Goal: Transaction & Acquisition: Purchase product/service

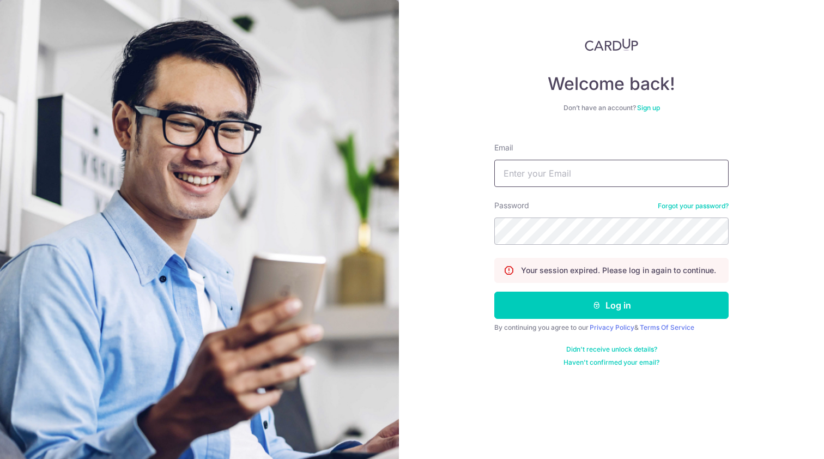
click at [611, 166] on input "Email" at bounding box center [611, 173] width 234 height 27
type input "[EMAIL_ADDRESS][DOMAIN_NAME]"
click at [611, 305] on button "Log in" at bounding box center [611, 304] width 234 height 27
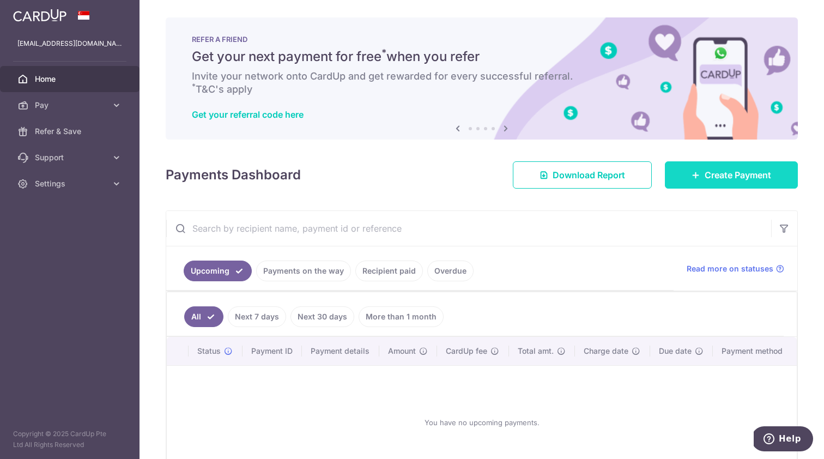
click at [726, 178] on span "Create Payment" at bounding box center [737, 174] width 66 height 13
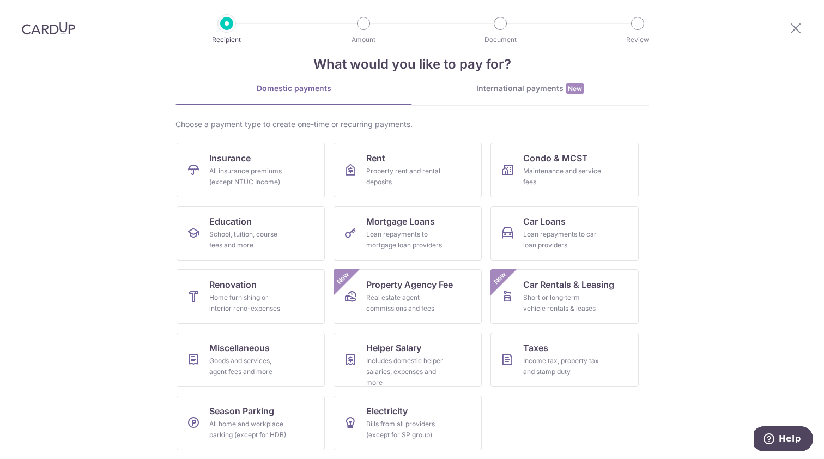
scroll to position [29, 0]
click at [248, 183] on div "All insurance premiums (except NTUC Income)" at bounding box center [248, 177] width 78 height 22
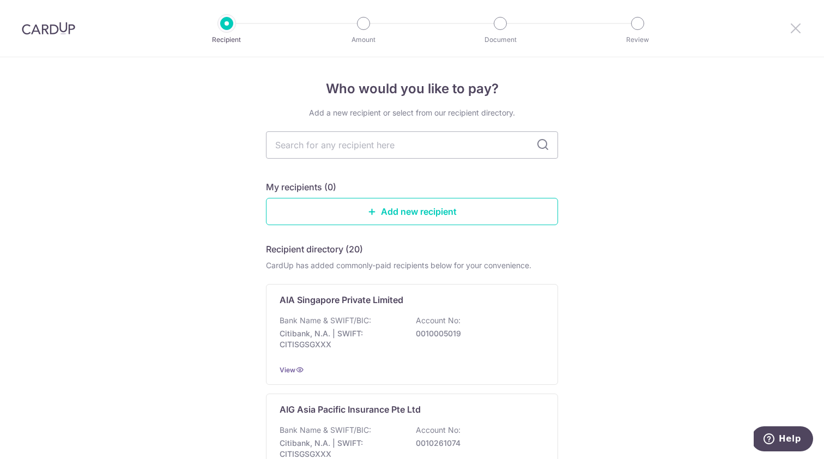
click at [795, 34] on icon at bounding box center [795, 28] width 13 height 14
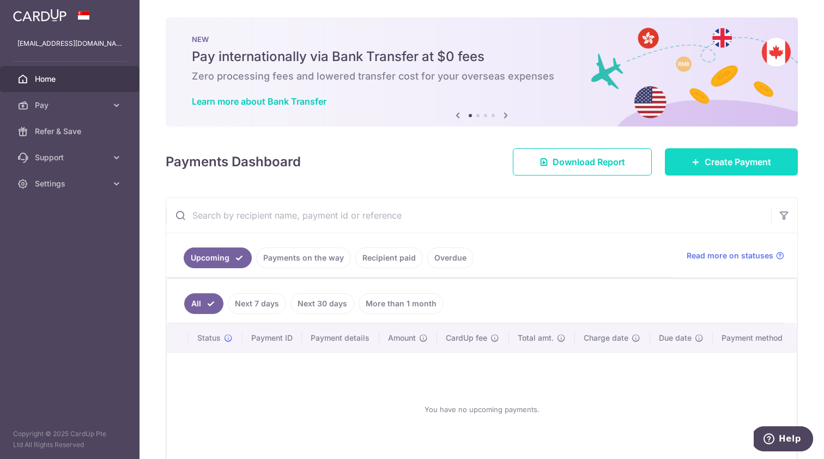
click at [740, 155] on link "Create Payment" at bounding box center [731, 161] width 133 height 27
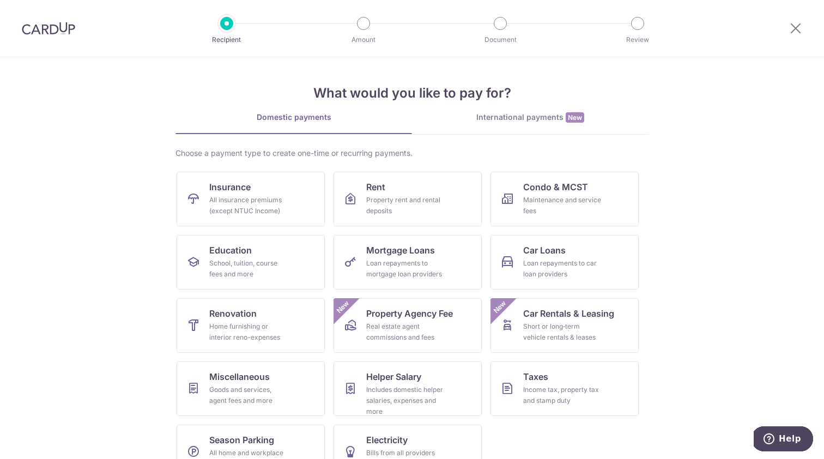
click at [550, 119] on div "International payments New" at bounding box center [530, 117] width 236 height 11
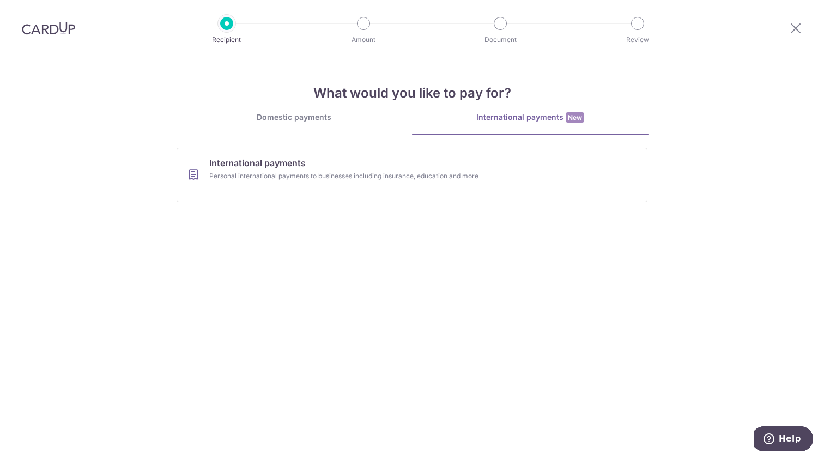
click at [321, 120] on div "Domestic payments" at bounding box center [293, 117] width 236 height 11
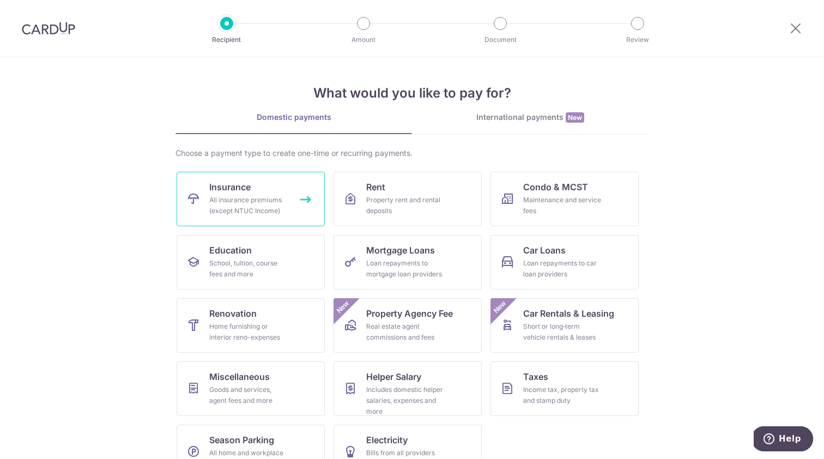
click at [279, 188] on link "Insurance All insurance premiums (except NTUC Income)" at bounding box center [251, 199] width 148 height 54
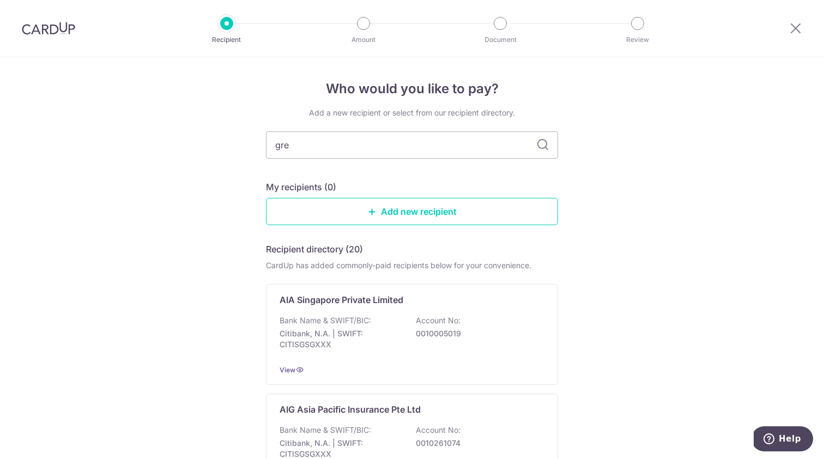
type input "grea"
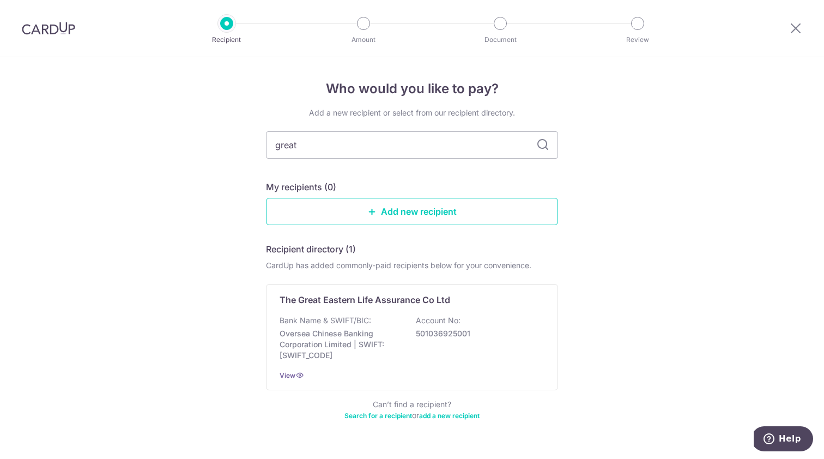
type input "great"
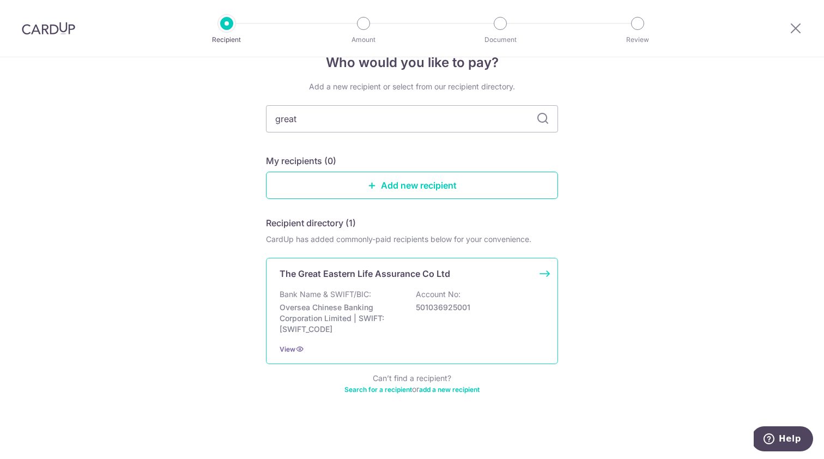
scroll to position [26, 0]
click at [350, 311] on p "Oversea Chinese Banking Corporation Limited | SWIFT: OCBCSGSGXXX" at bounding box center [340, 318] width 122 height 33
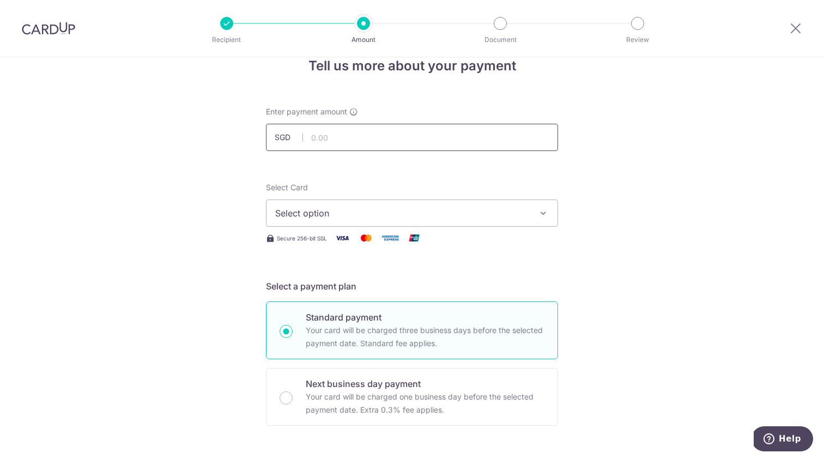
scroll to position [8, 0]
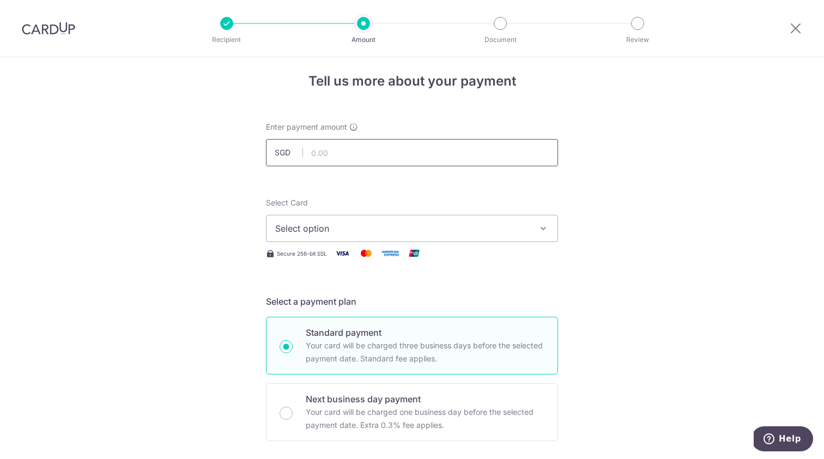
click at [347, 149] on input "text" at bounding box center [412, 152] width 292 height 27
click at [412, 150] on input "text" at bounding box center [412, 152] width 292 height 27
type input "386.09"
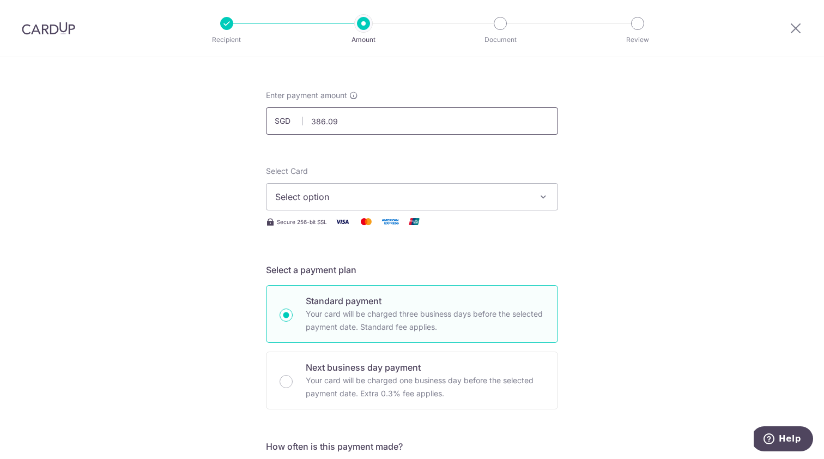
scroll to position [35, 0]
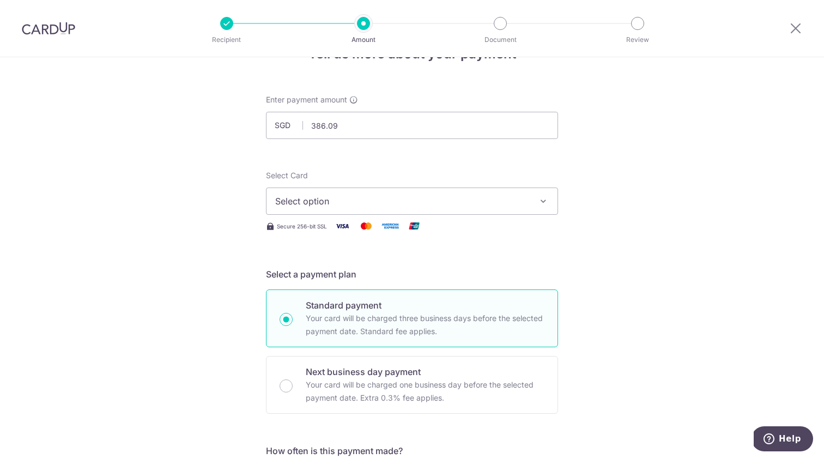
click at [492, 196] on span "Select option" at bounding box center [402, 200] width 254 height 13
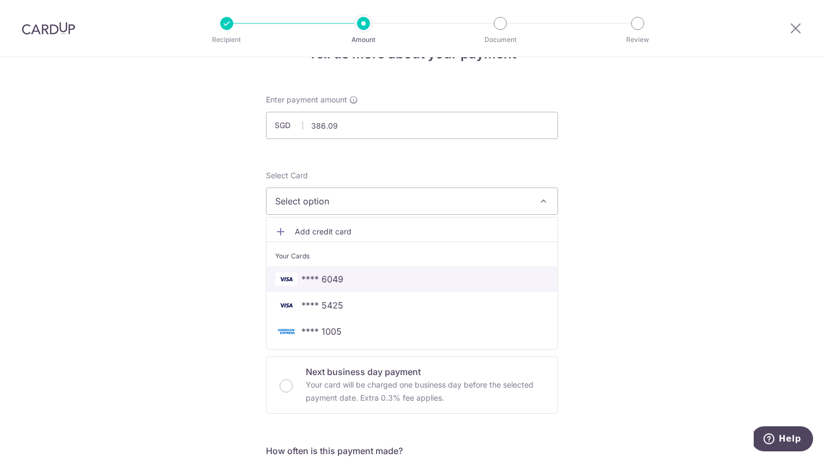
click at [363, 278] on span "**** 6049" at bounding box center [411, 278] width 273 height 13
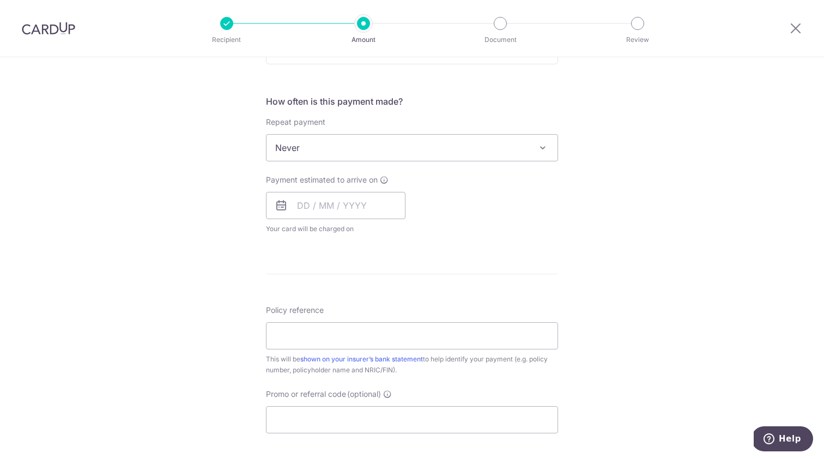
scroll to position [385, 0]
click at [305, 205] on input "text" at bounding box center [335, 204] width 139 height 27
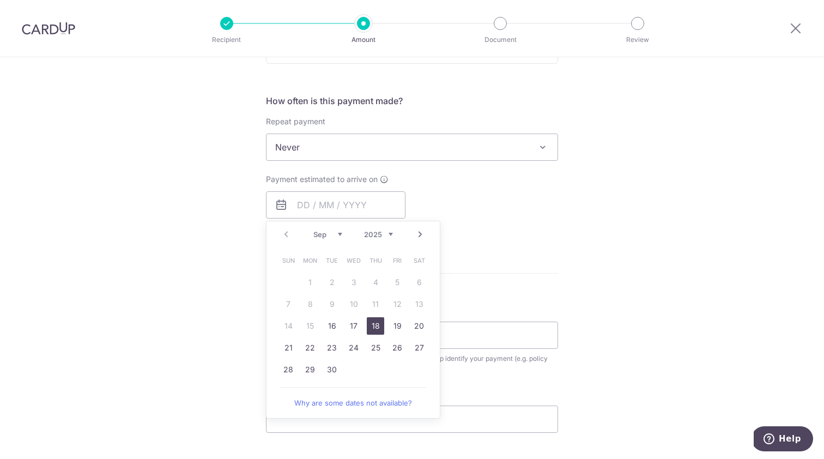
click at [375, 320] on link "18" at bounding box center [375, 325] width 17 height 17
type input "[DATE]"
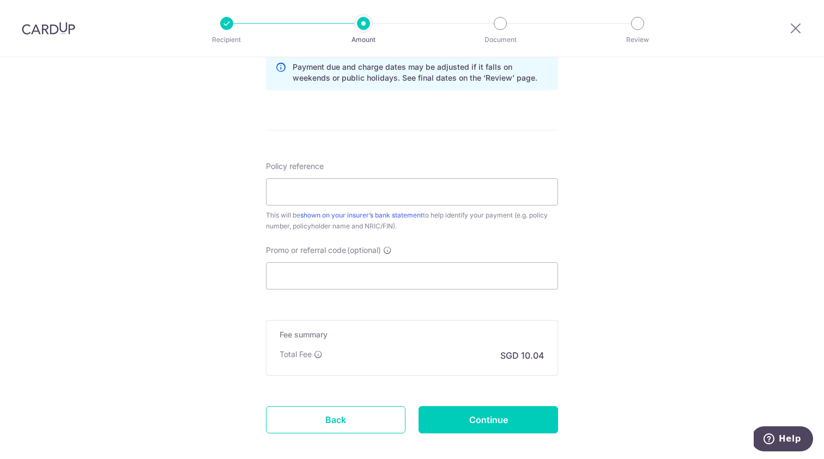
scroll to position [521, 0]
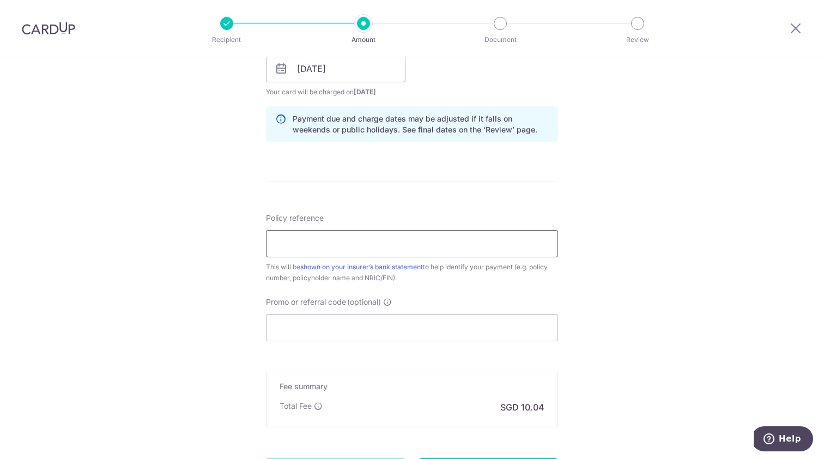
click at [390, 247] on input "Policy reference" at bounding box center [412, 243] width 292 height 27
click at [417, 330] on input "Promo or referral code (optional)" at bounding box center [412, 327] width 292 height 27
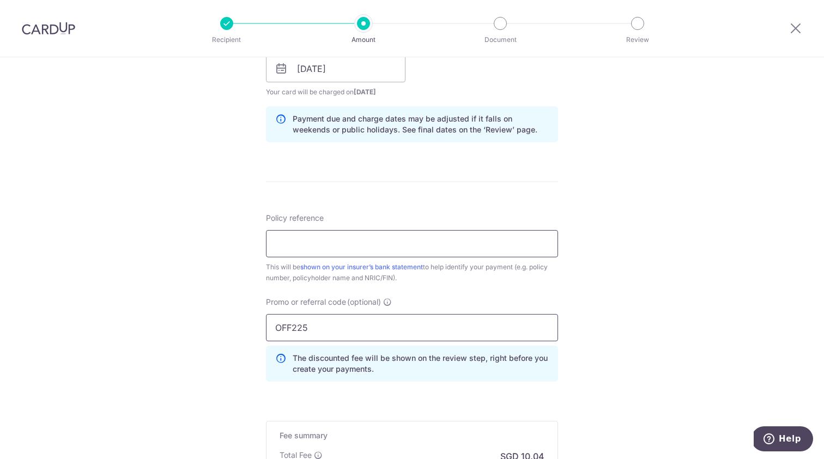
type input "OFF225"
click at [412, 241] on input "Policy reference" at bounding box center [412, 243] width 292 height 27
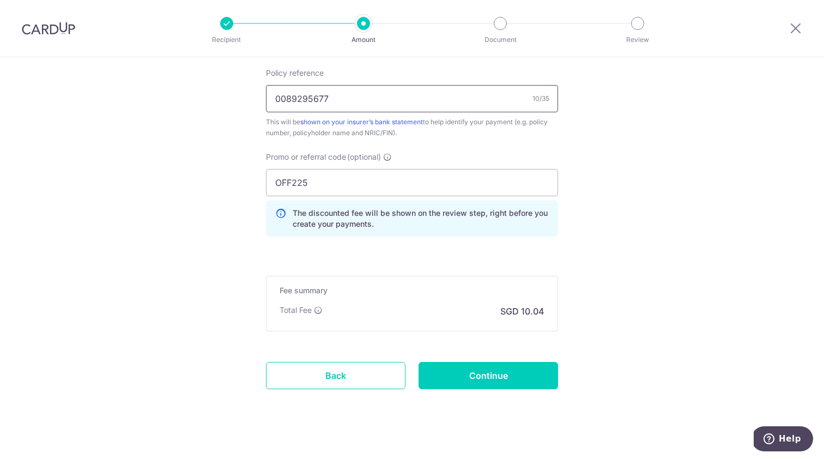
scroll to position [667, 0]
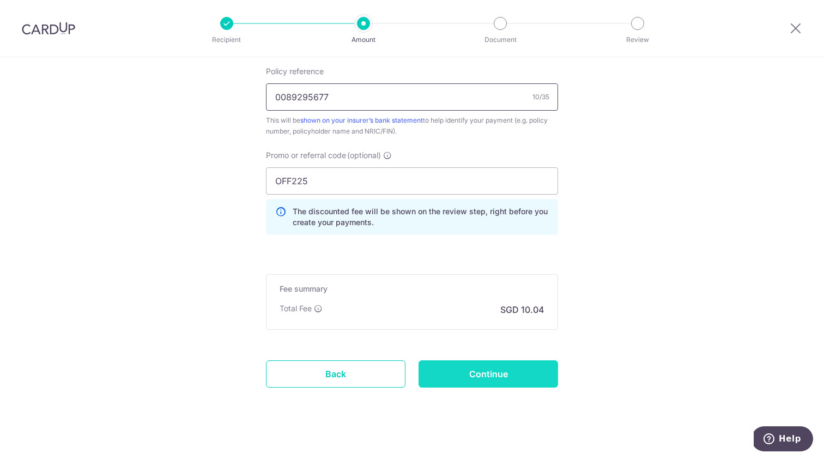
type input "0089295677"
click at [506, 370] on input "Continue" at bounding box center [487, 373] width 139 height 27
type input "Create Schedule"
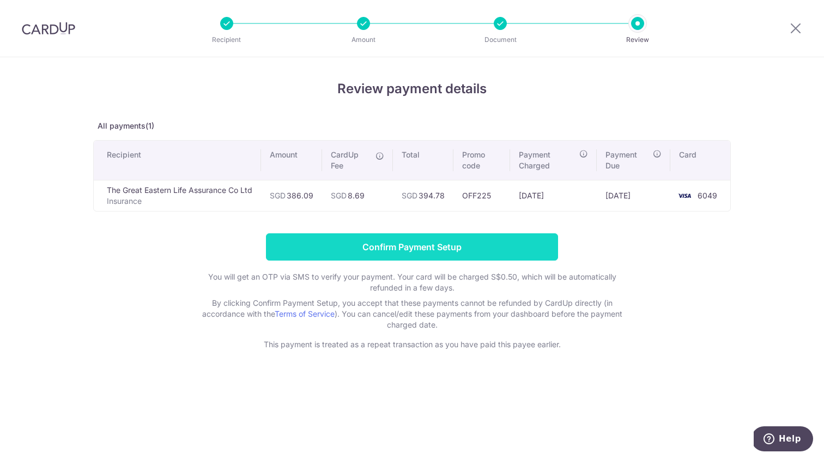
click at [381, 242] on input "Confirm Payment Setup" at bounding box center [412, 246] width 292 height 27
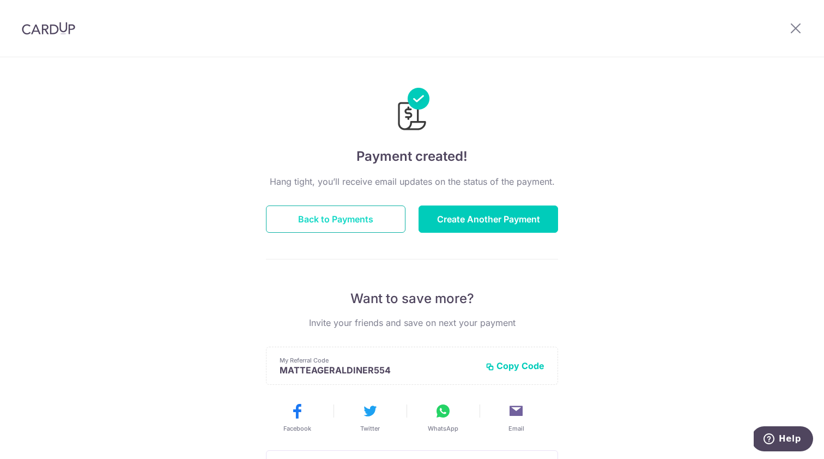
click at [346, 212] on button "Back to Payments" at bounding box center [335, 218] width 139 height 27
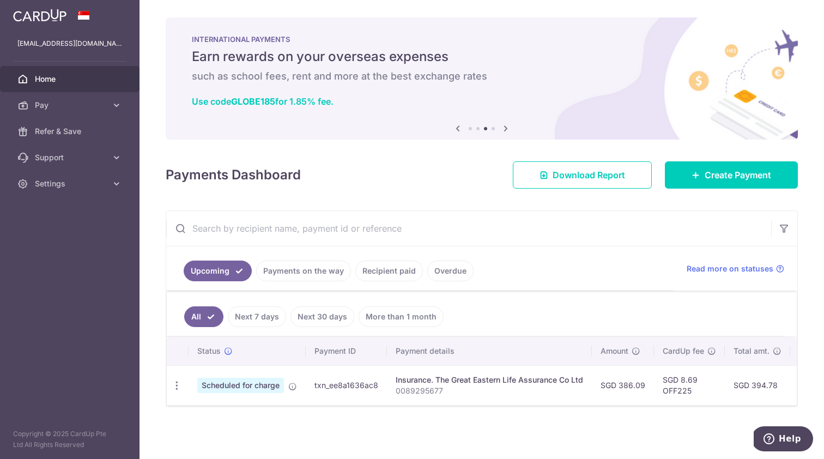
click at [265, 318] on link "Next 7 days" at bounding box center [257, 316] width 58 height 21
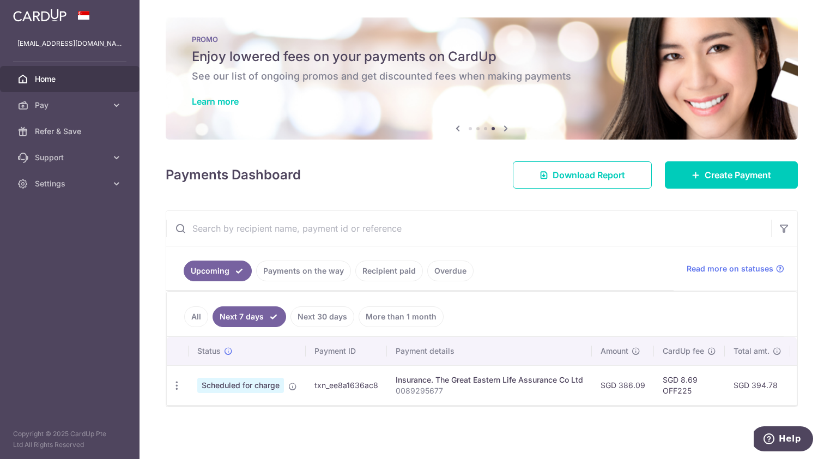
click at [196, 319] on link "All" at bounding box center [196, 316] width 24 height 21
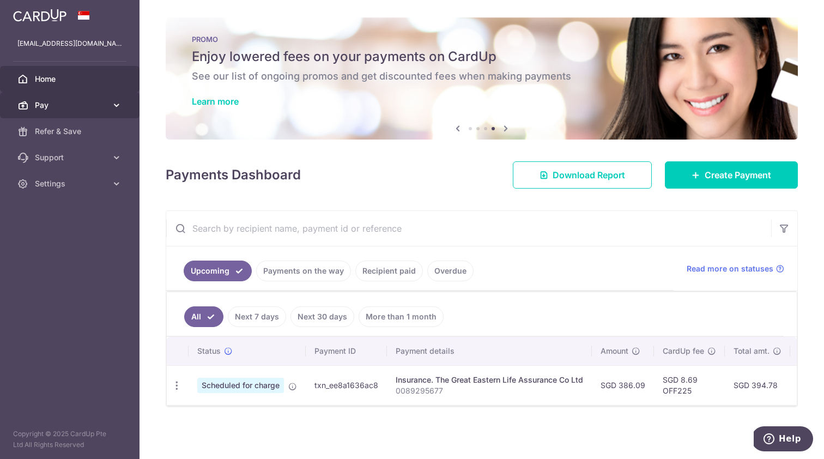
click at [84, 103] on span "Pay" at bounding box center [71, 105] width 72 height 11
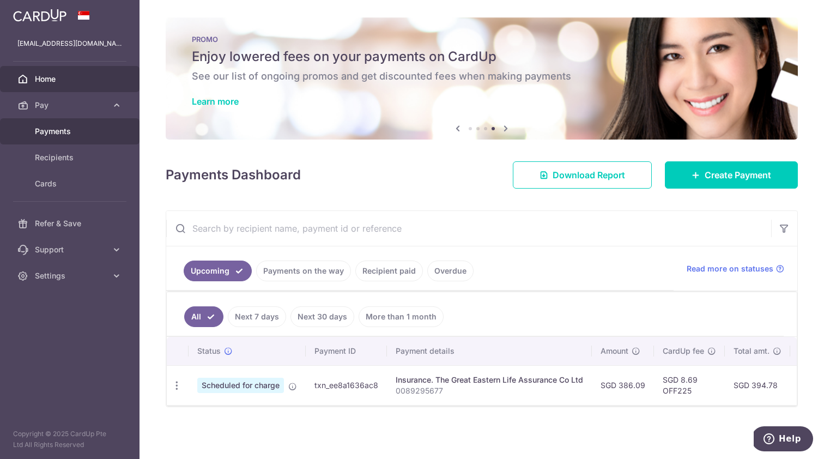
click at [73, 125] on link "Payments" at bounding box center [69, 131] width 139 height 26
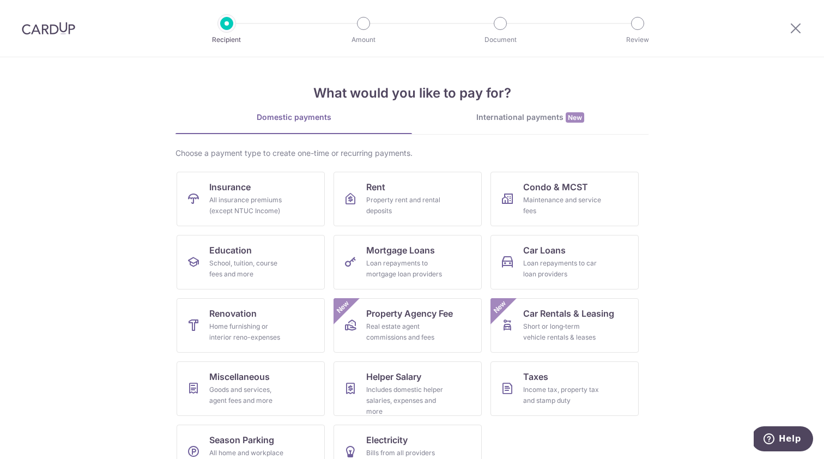
click at [531, 120] on div "International payments New" at bounding box center [530, 117] width 236 height 11
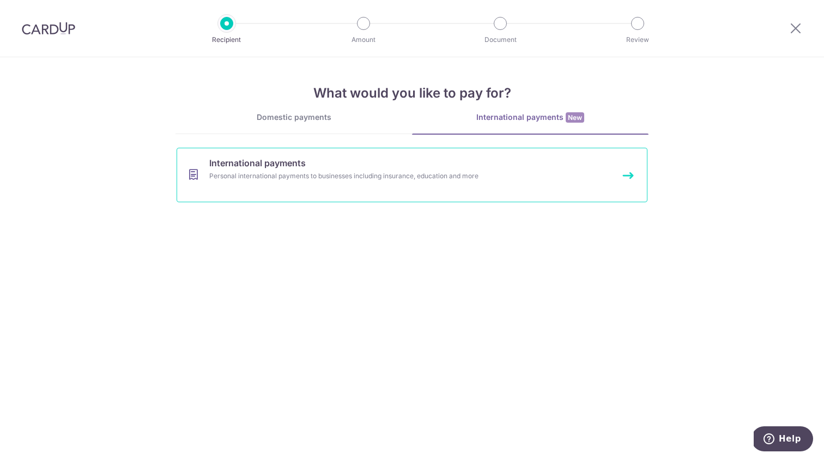
click at [332, 172] on div "Personal international payments to businesses including insurance, education an…" at bounding box center [397, 176] width 376 height 11
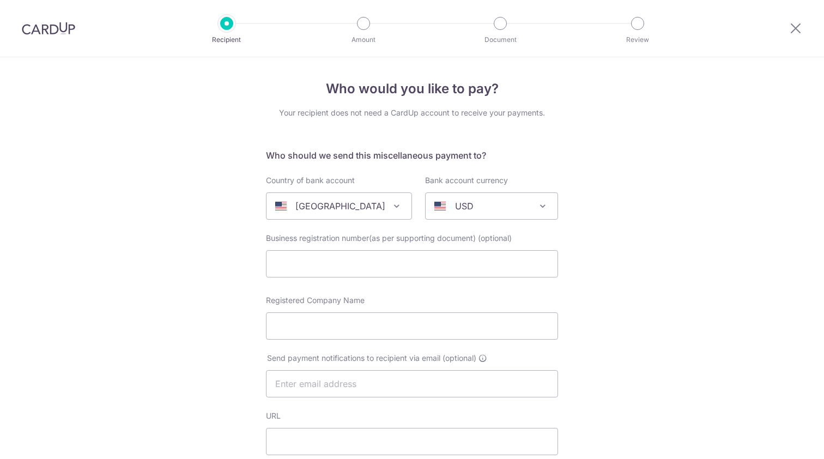
select select
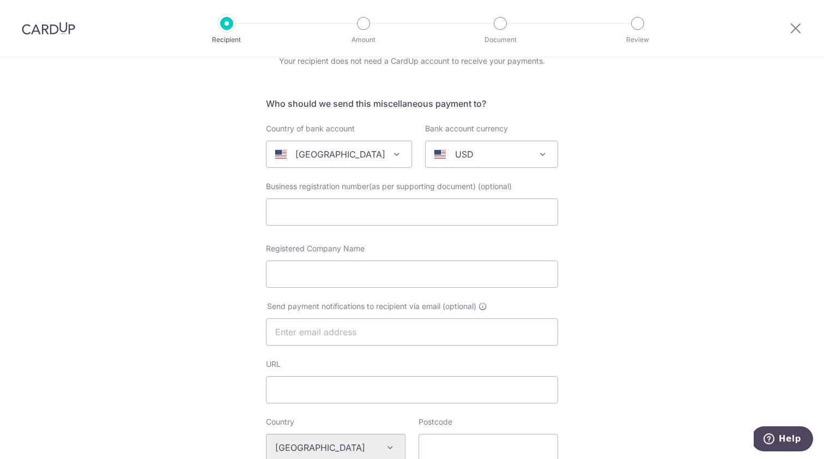
scroll to position [51, 0]
click at [348, 159] on p "United States" at bounding box center [340, 154] width 90 height 13
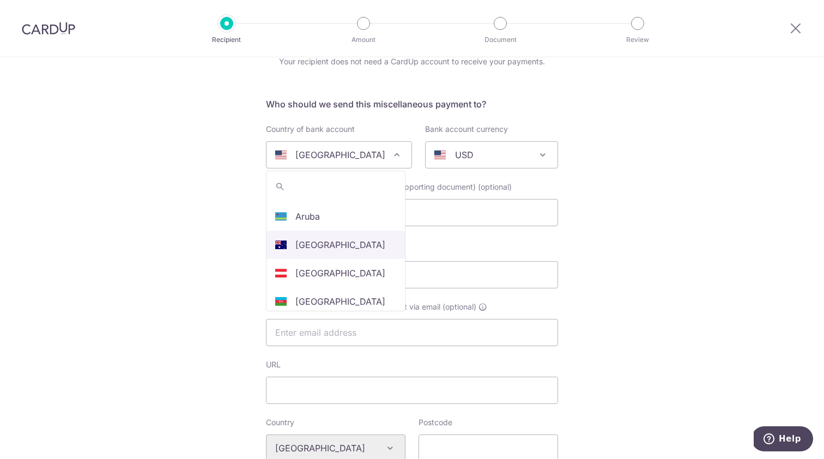
select select "13"
select select "Australia"
select select
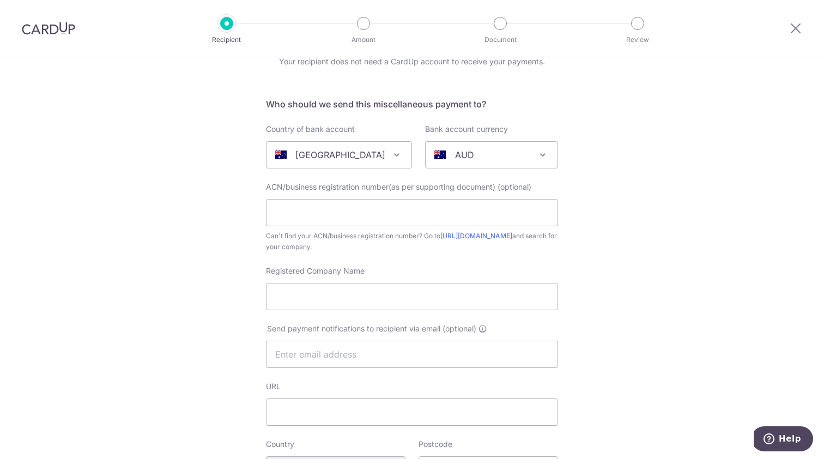
click at [488, 149] on div "AUD" at bounding box center [482, 154] width 97 height 13
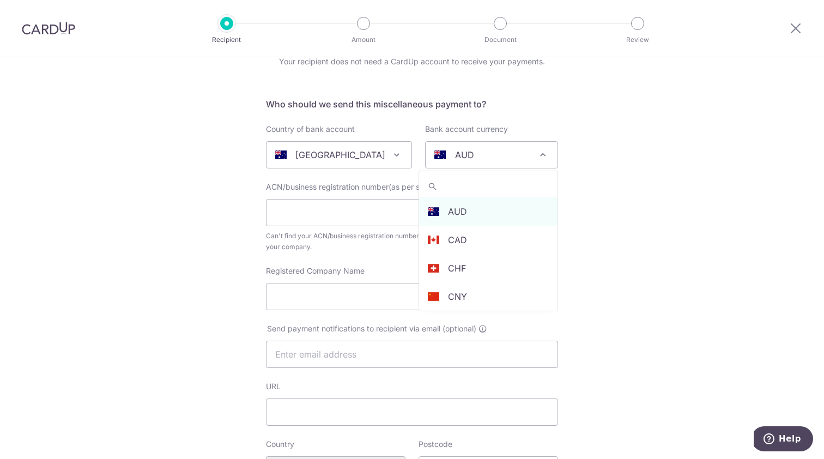
click at [488, 149] on div "AUD" at bounding box center [482, 154] width 97 height 13
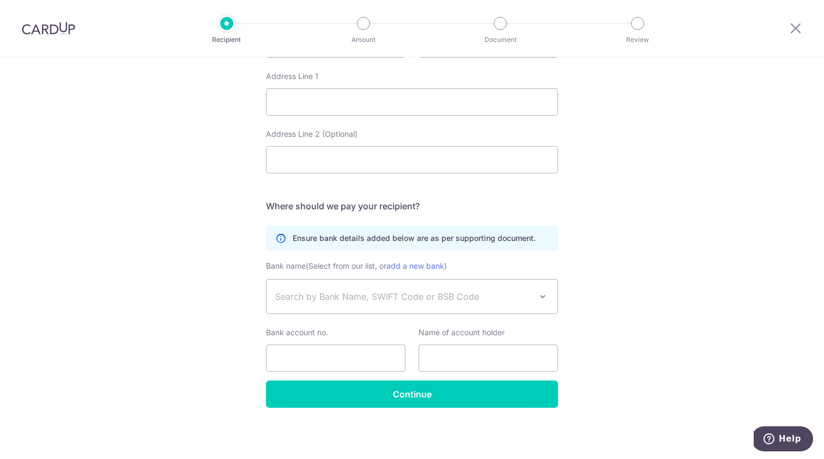
scroll to position [534, 0]
click at [525, 289] on span "Search by Bank Name, SWIFT Code or BSB Code" at bounding box center [411, 296] width 291 height 34
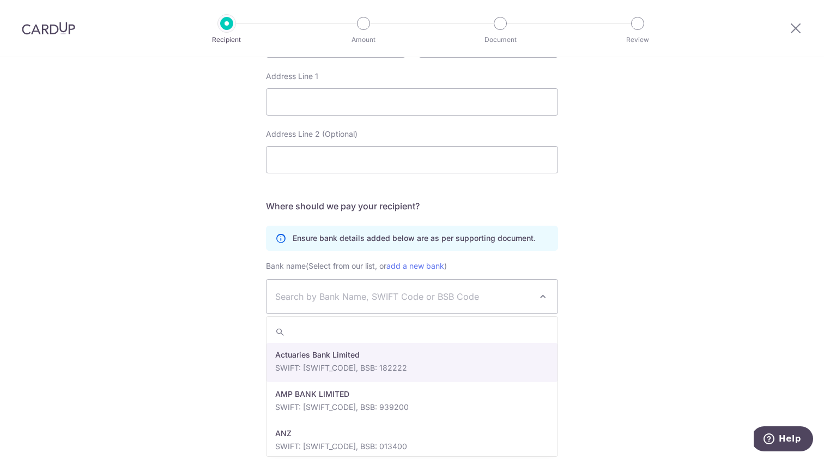
click at [525, 289] on span "Search by Bank Name, SWIFT Code or BSB Code" at bounding box center [411, 296] width 291 height 34
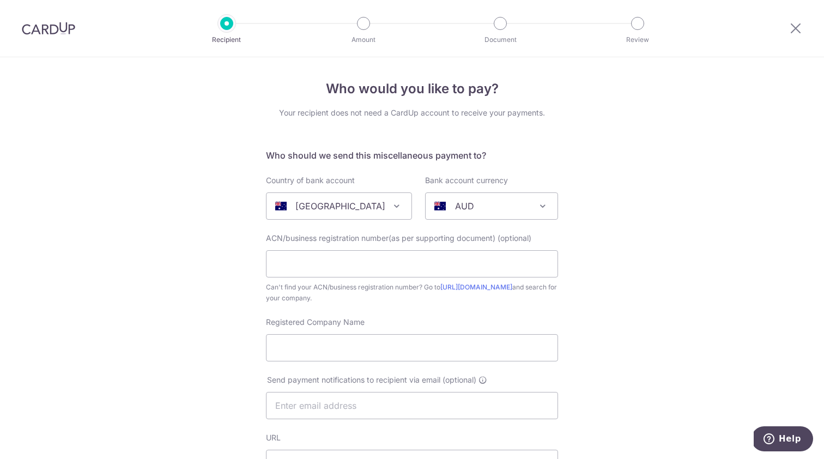
scroll to position [0, 0]
click at [797, 32] on icon at bounding box center [795, 28] width 13 height 14
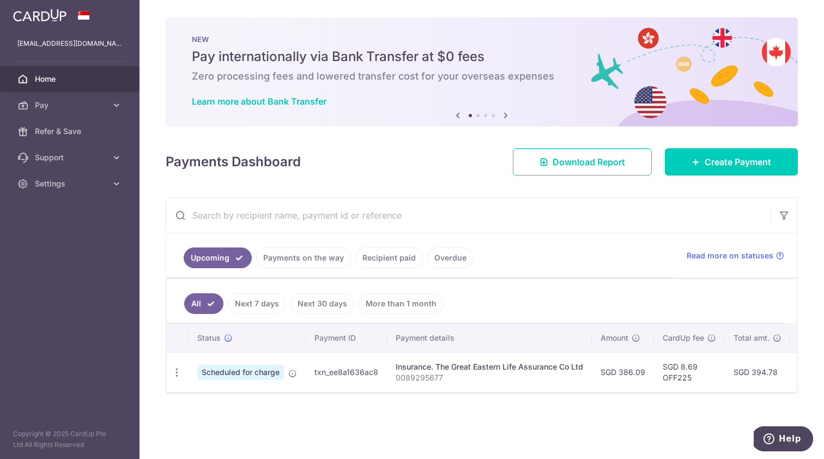
click at [376, 375] on td "txn_ee8a1636ac8" at bounding box center [346, 372] width 81 height 40
click at [420, 372] on p "0089295677" at bounding box center [489, 377] width 187 height 11
click at [259, 375] on span "Scheduled for charge" at bounding box center [240, 371] width 87 height 15
click at [176, 367] on icon "button" at bounding box center [176, 372] width 11 height 11
click at [214, 395] on link "Update payment" at bounding box center [223, 402] width 113 height 26
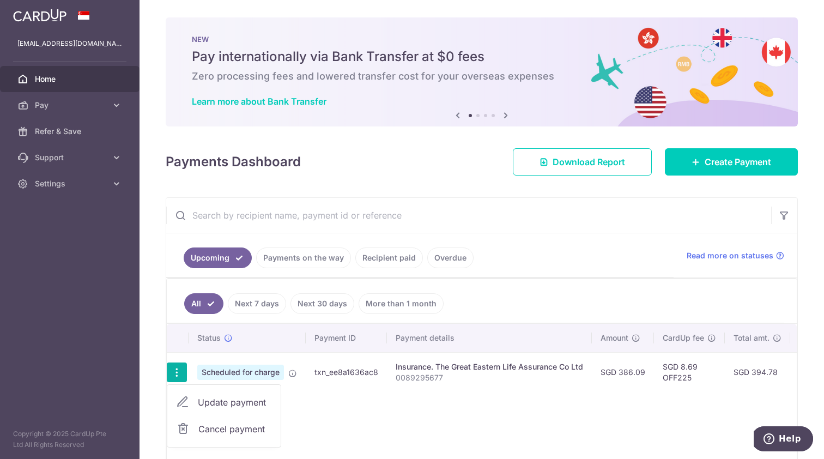
radio input "true"
type input "386.09"
type input "[DATE]"
type input "0089295677"
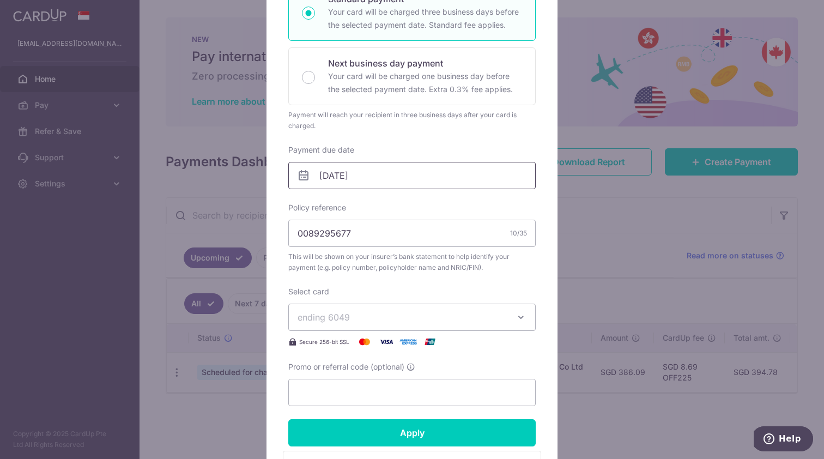
scroll to position [211, 0]
type input "OFF225"
click at [466, 176] on input "[DATE]" at bounding box center [411, 174] width 247 height 27
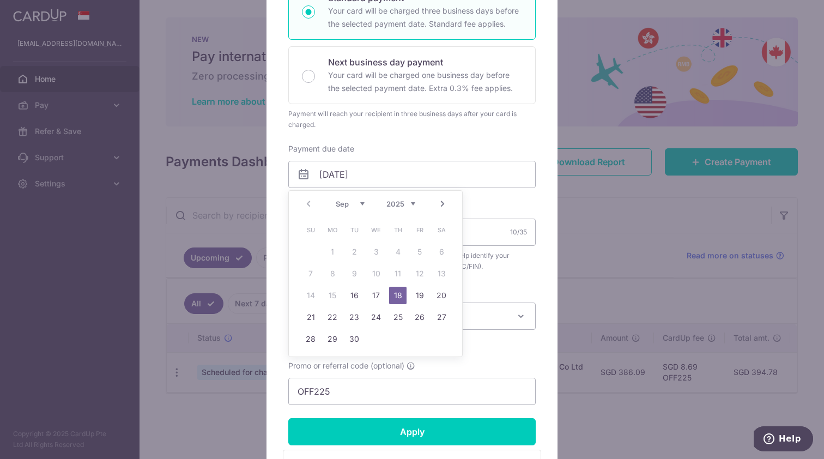
click at [531, 124] on div "Payment will reach your recipient in three business days after your card is cha…" at bounding box center [411, 119] width 247 height 22
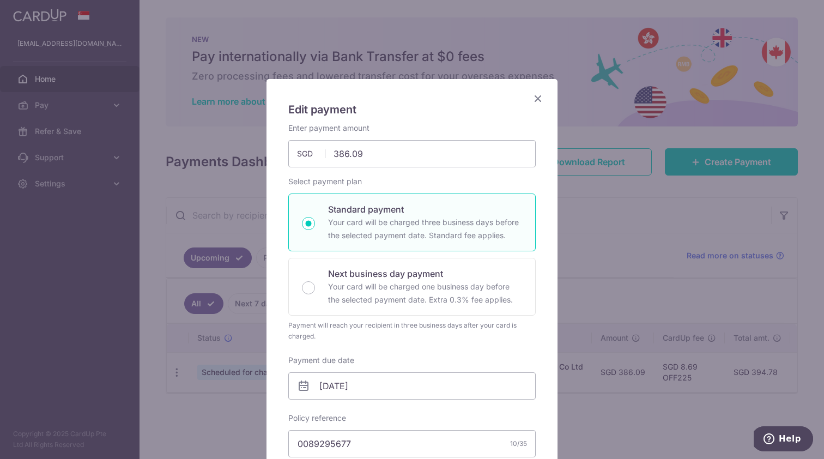
scroll to position [0, 0]
click at [537, 98] on icon "Close" at bounding box center [537, 99] width 13 height 14
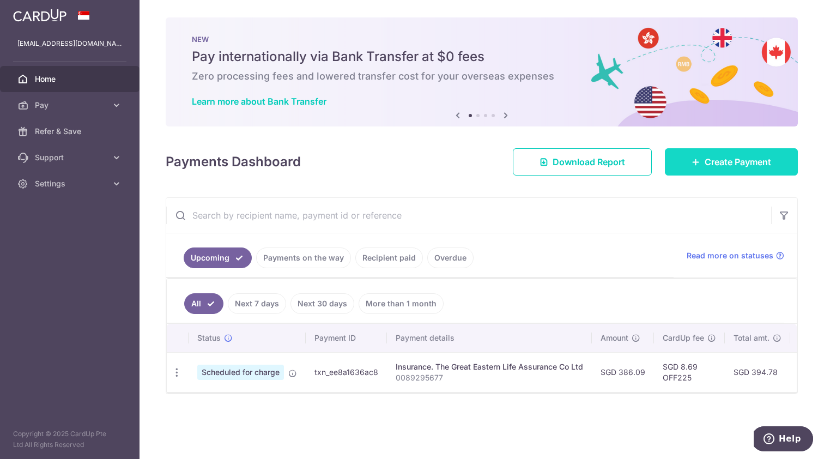
click at [744, 165] on span "Create Payment" at bounding box center [737, 161] width 66 height 13
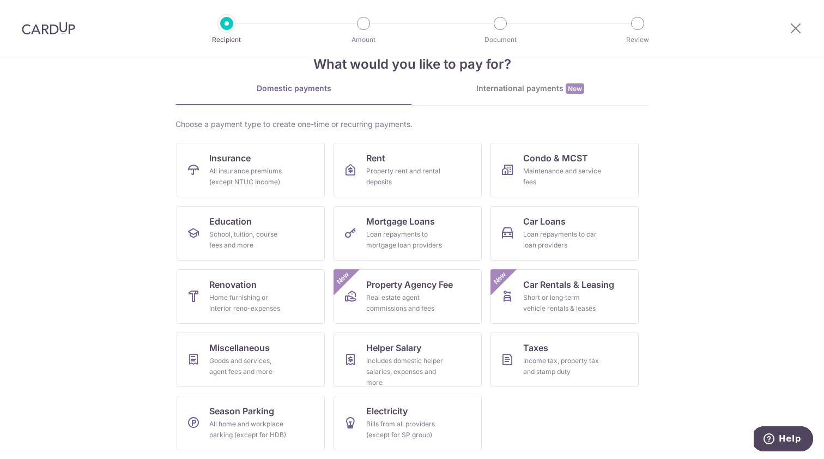
scroll to position [29, 0]
click at [224, 360] on div "Goods and services, agent fees and more" at bounding box center [248, 366] width 78 height 22
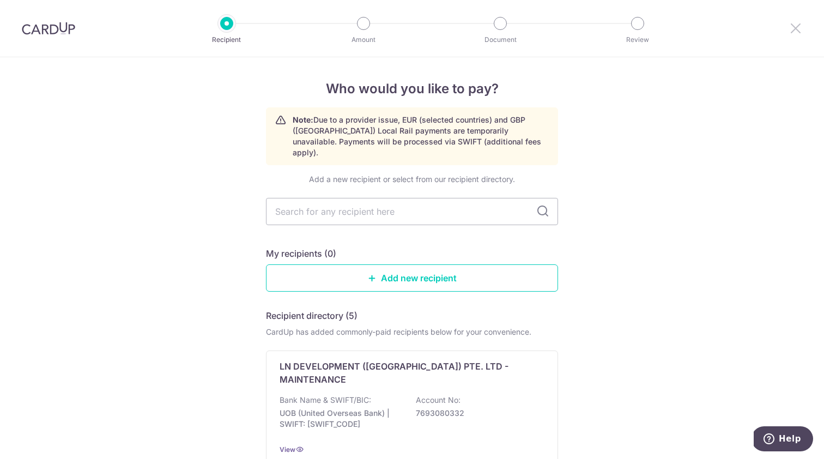
click at [798, 32] on icon at bounding box center [795, 28] width 13 height 14
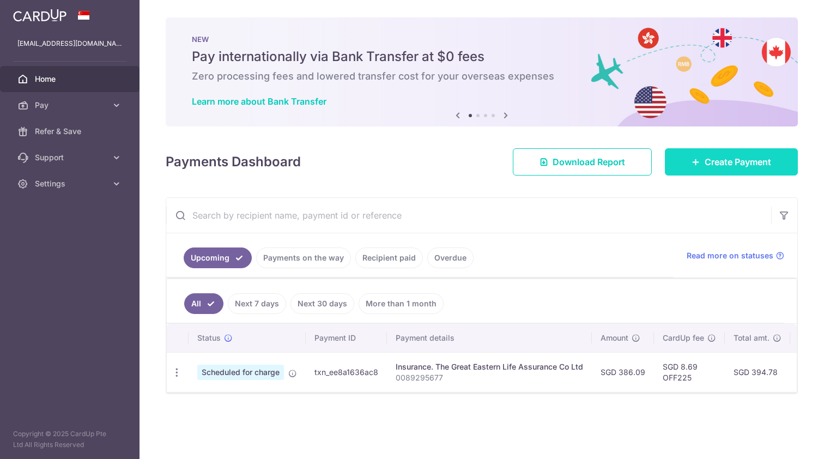
click at [700, 154] on link "Create Payment" at bounding box center [731, 161] width 133 height 27
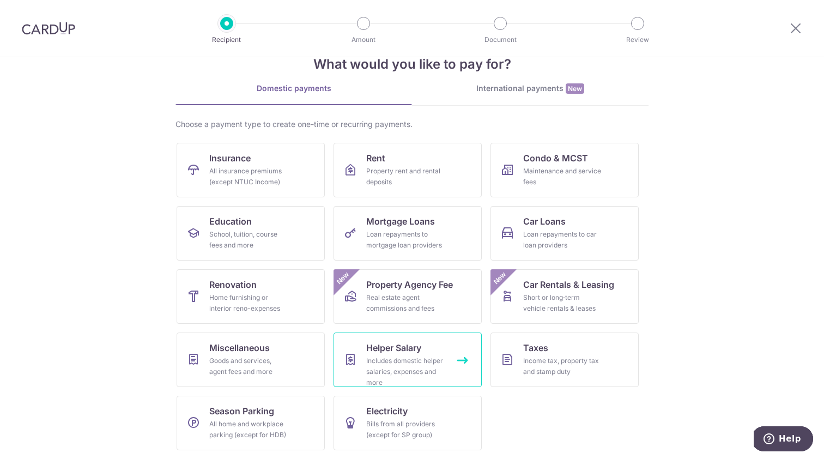
scroll to position [29, 0]
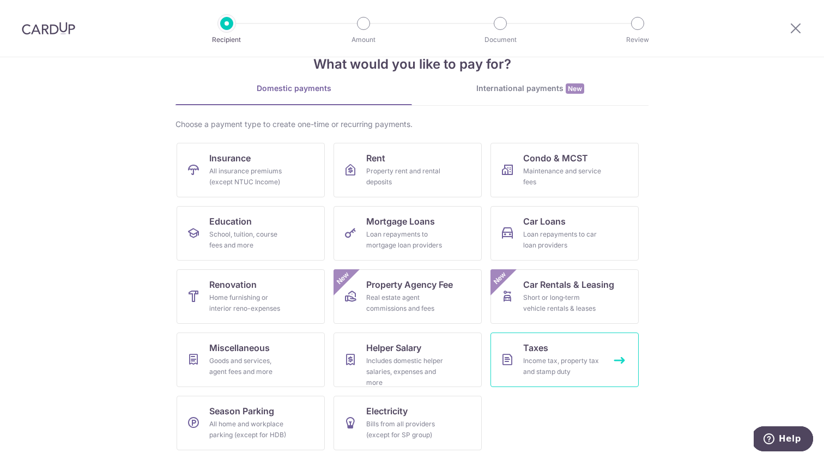
click at [528, 356] on div "Income tax, property tax and stamp duty" at bounding box center [562, 366] width 78 height 22
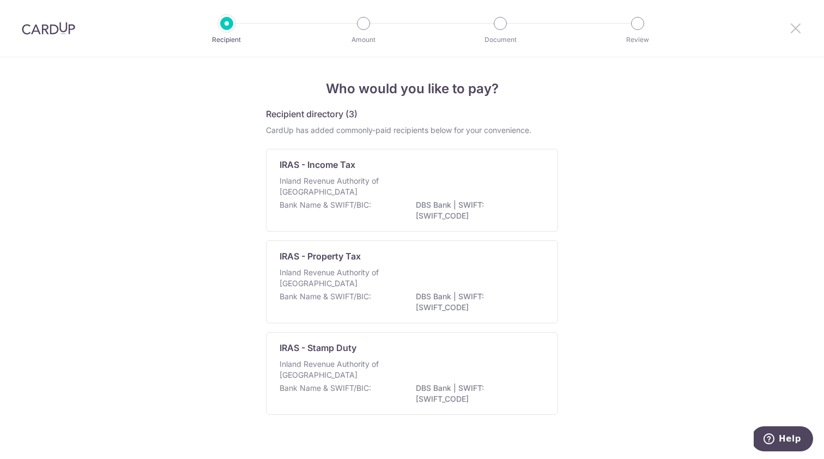
click at [798, 27] on icon at bounding box center [795, 28] width 13 height 14
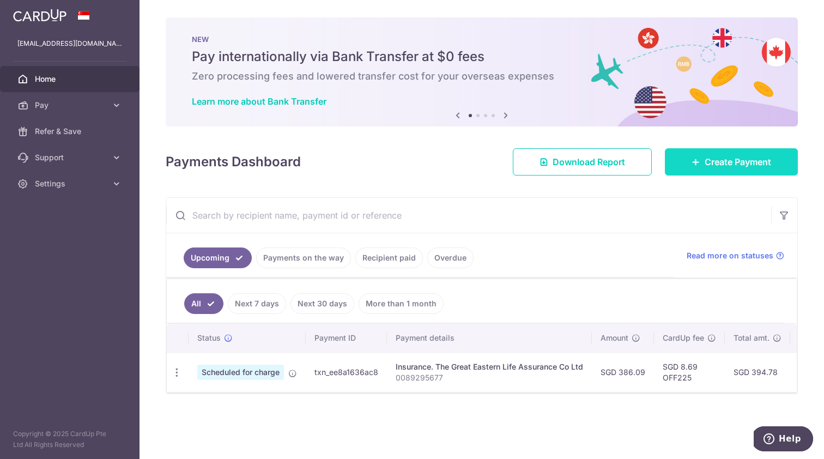
click at [750, 158] on span "Create Payment" at bounding box center [737, 161] width 66 height 13
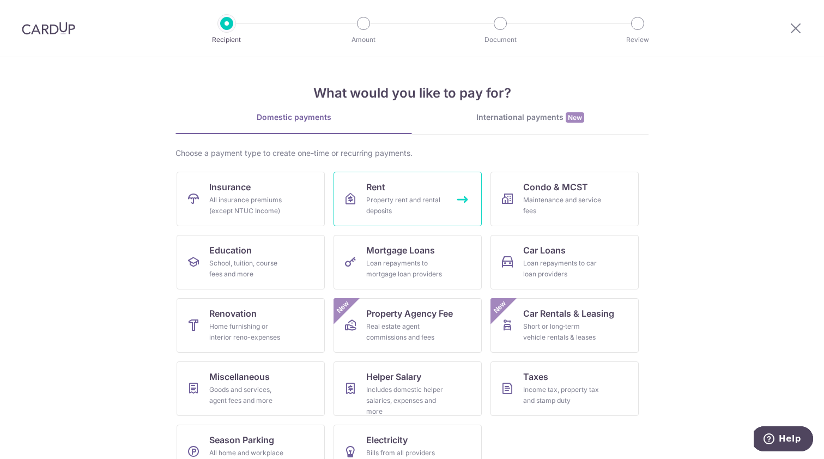
click at [402, 187] on link "Rent Property rent and rental deposits" at bounding box center [407, 199] width 148 height 54
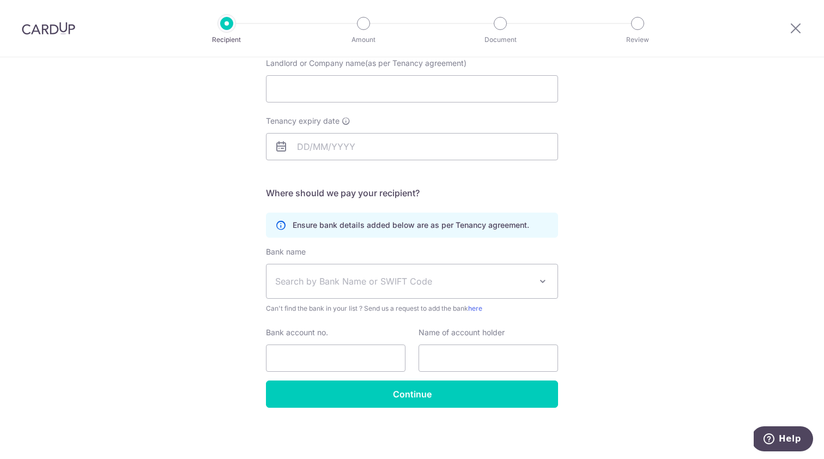
scroll to position [117, 0]
click at [396, 282] on span "Search by Bank Name or SWIFT Code" at bounding box center [403, 281] width 256 height 13
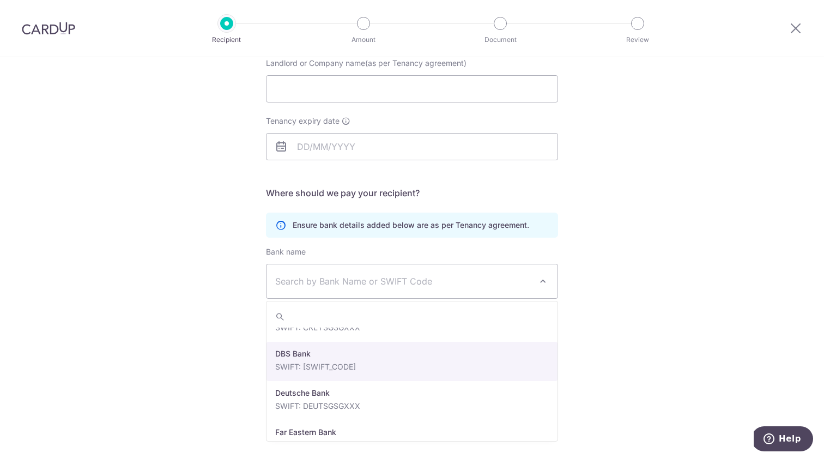
scroll to position [885, 0]
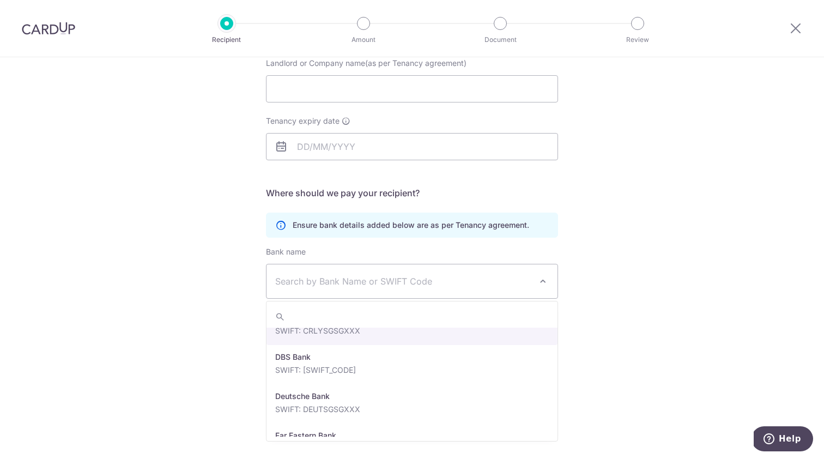
click at [417, 278] on span "Search by Bank Name or SWIFT Code" at bounding box center [403, 281] width 256 height 13
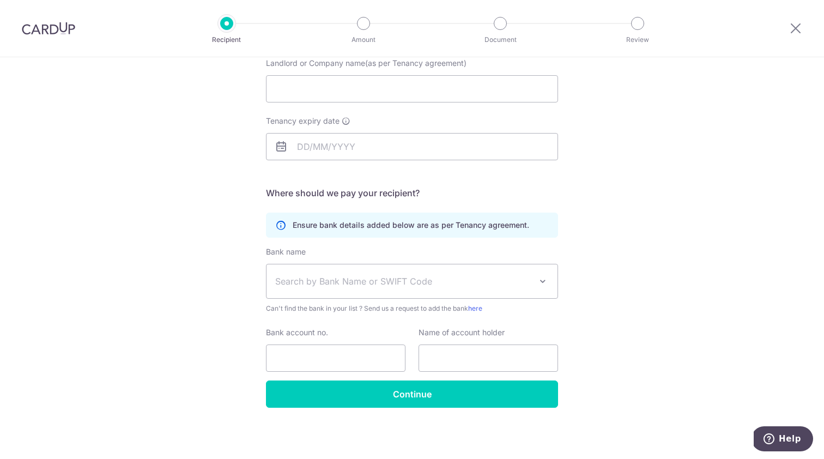
click at [210, 231] on div "Who would you like to pay? Your recipient does not need a CardUp account to rec…" at bounding box center [412, 199] width 824 height 519
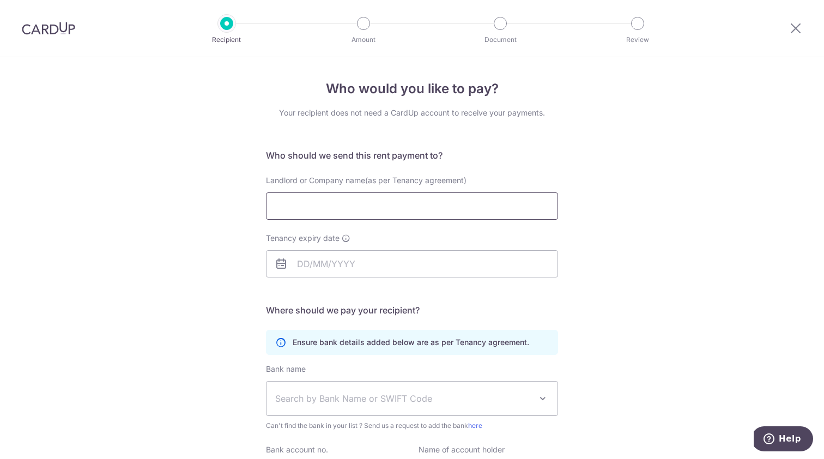
scroll to position [0, 0]
click at [792, 29] on icon at bounding box center [795, 28] width 13 height 14
